Goal: Task Accomplishment & Management: Use online tool/utility

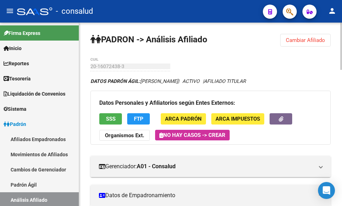
click at [317, 37] on span "Cambiar Afiliado" at bounding box center [305, 40] width 39 height 6
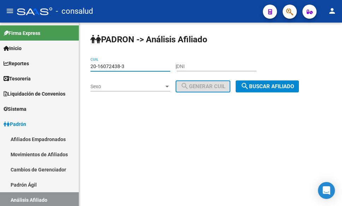
drag, startPoint x: 139, startPoint y: 67, endPoint x: 90, endPoint y: 66, distance: 48.4
click at [69, 66] on mat-sidenav-container "Firma Express Inicio Instructivos Contacto OS Reportes Tablero de Control Ingre…" at bounding box center [171, 115] width 342 height 184
paste input "7-17418736-9"
click at [263, 90] on span "search Buscar afiliado" at bounding box center [266, 86] width 53 height 6
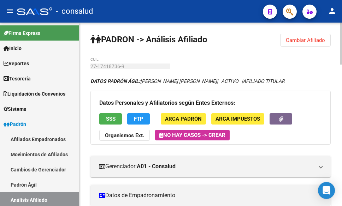
drag, startPoint x: 307, startPoint y: 41, endPoint x: 304, endPoint y: 43, distance: 4.6
click at [307, 41] on span "Cambiar Afiliado" at bounding box center [305, 40] width 39 height 6
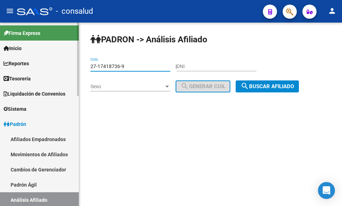
drag, startPoint x: 133, startPoint y: 66, endPoint x: 70, endPoint y: 66, distance: 62.8
click at [70, 66] on mat-sidenav-container "Firma Express Inicio Instructivos Contacto OS Reportes Tablero de Control Ingre…" at bounding box center [171, 115] width 342 height 184
paste input "702779-6"
click at [254, 89] on span "search Buscar afiliado" at bounding box center [266, 86] width 53 height 6
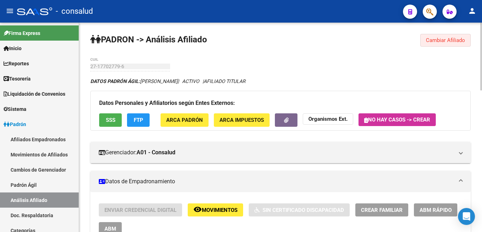
drag, startPoint x: 437, startPoint y: 41, endPoint x: 427, endPoint y: 47, distance: 10.8
click at [341, 40] on span "Cambiar Afiliado" at bounding box center [445, 40] width 39 height 6
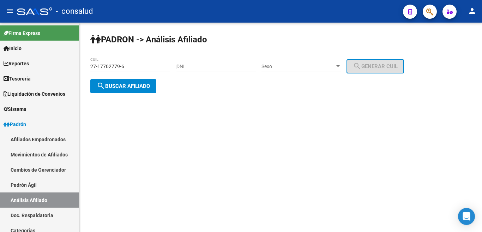
drag, startPoint x: 128, startPoint y: 70, endPoint x: 92, endPoint y: 70, distance: 36.4
click at [90, 68] on div "27-17702779-6 CUIL" at bounding box center [130, 64] width 80 height 14
drag, startPoint x: 126, startPoint y: 67, endPoint x: 72, endPoint y: 64, distance: 54.8
click at [72, 64] on mat-sidenav-container "Firma Express Inicio Instructivos Contacto OS Reportes Tablero de Control Ingre…" at bounding box center [241, 127] width 482 height 209
paste input "8167270-1"
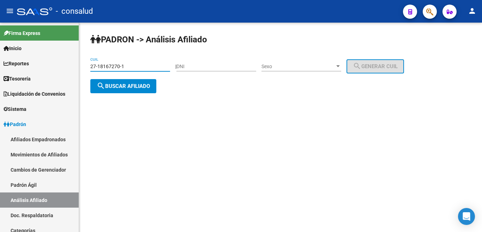
click at [126, 88] on span "search Buscar afiliado" at bounding box center [123, 86] width 53 height 6
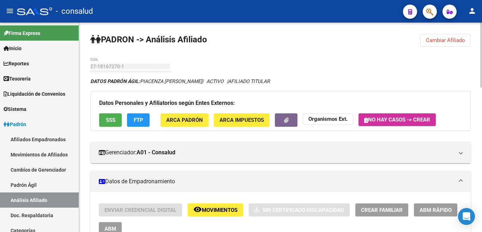
click at [341, 37] on span "Cambiar Afiliado" at bounding box center [445, 40] width 39 height 6
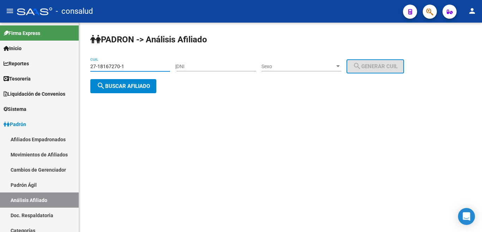
drag, startPoint x: 133, startPoint y: 66, endPoint x: 89, endPoint y: 66, distance: 44.8
click at [82, 66] on div "PADRON -> Análisis Afiliado 27-18167270-1 CUIL | DNI Sexo Sexo search Generar C…" at bounding box center [280, 69] width 403 height 93
paste input "18-167270"
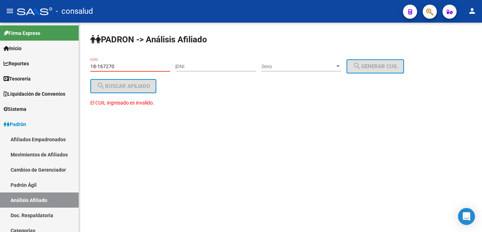
click at [91, 66] on input "18-167270" at bounding box center [130, 67] width 80 height 6
type input "27-18167270-1"
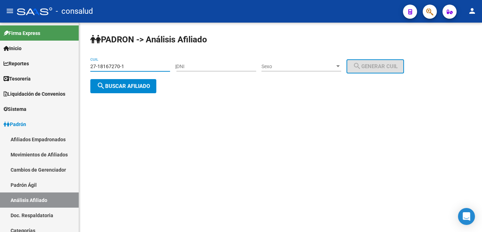
click at [139, 84] on span "search Buscar afiliado" at bounding box center [123, 86] width 53 height 6
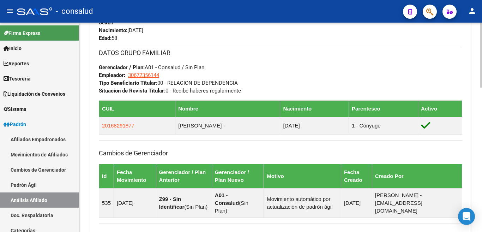
scroll to position [353, 0]
